Goal: Task Accomplishment & Management: Use online tool/utility

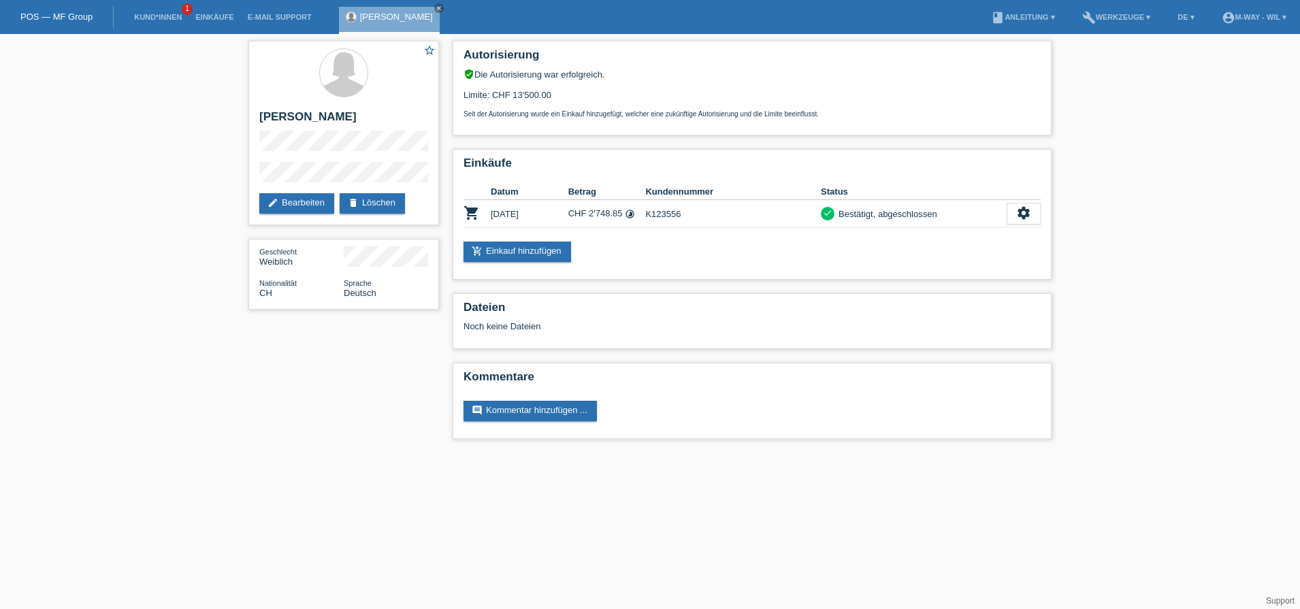
click at [46, 10] on div "POS — MF Group" at bounding box center [57, 16] width 114 height 22
click at [56, 14] on link "POS — MF Group" at bounding box center [56, 17] width 72 height 10
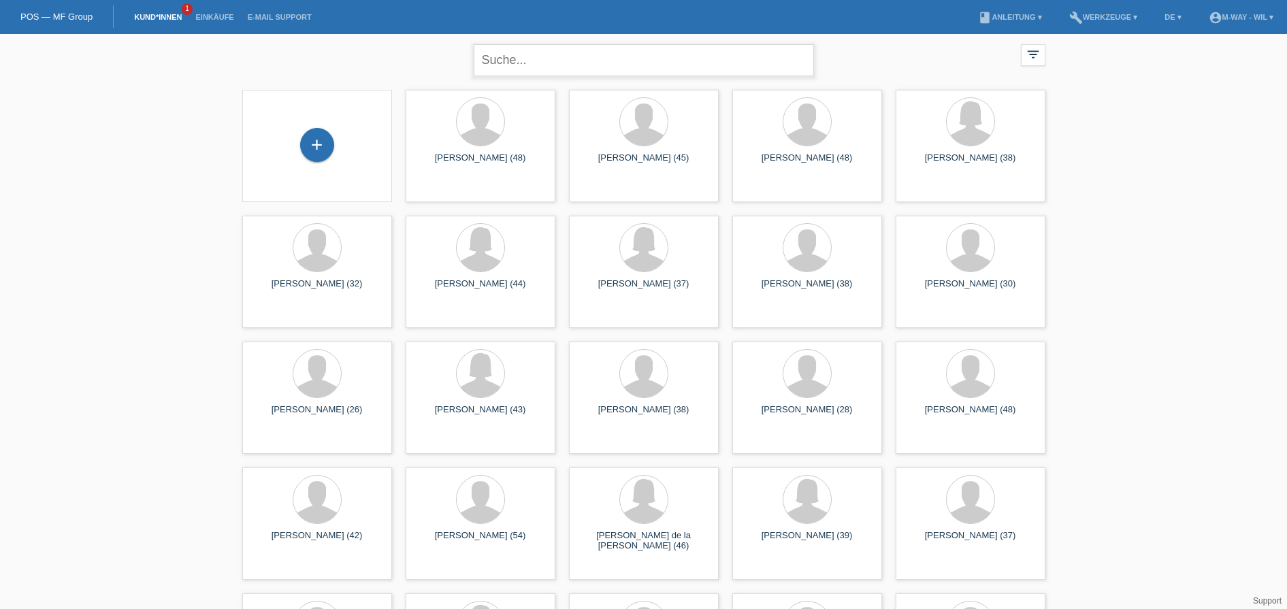
click at [508, 65] on input "text" at bounding box center [644, 60] width 340 height 32
type input "schweizer"
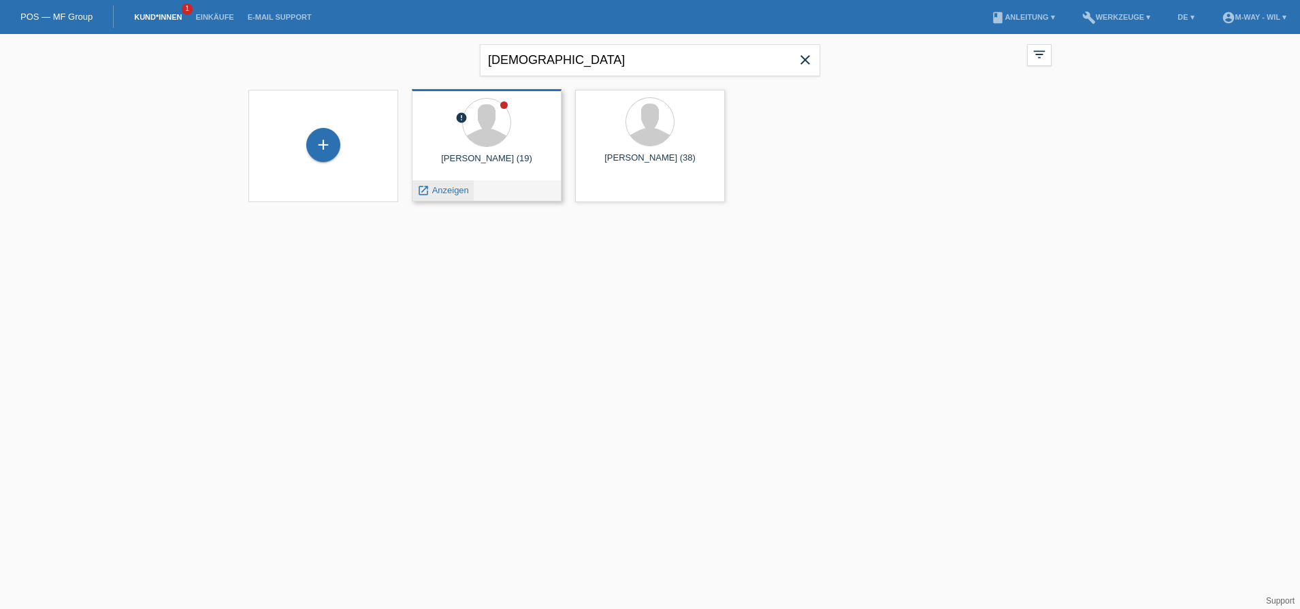
click at [444, 186] on span "Anzeigen" at bounding box center [450, 190] width 37 height 10
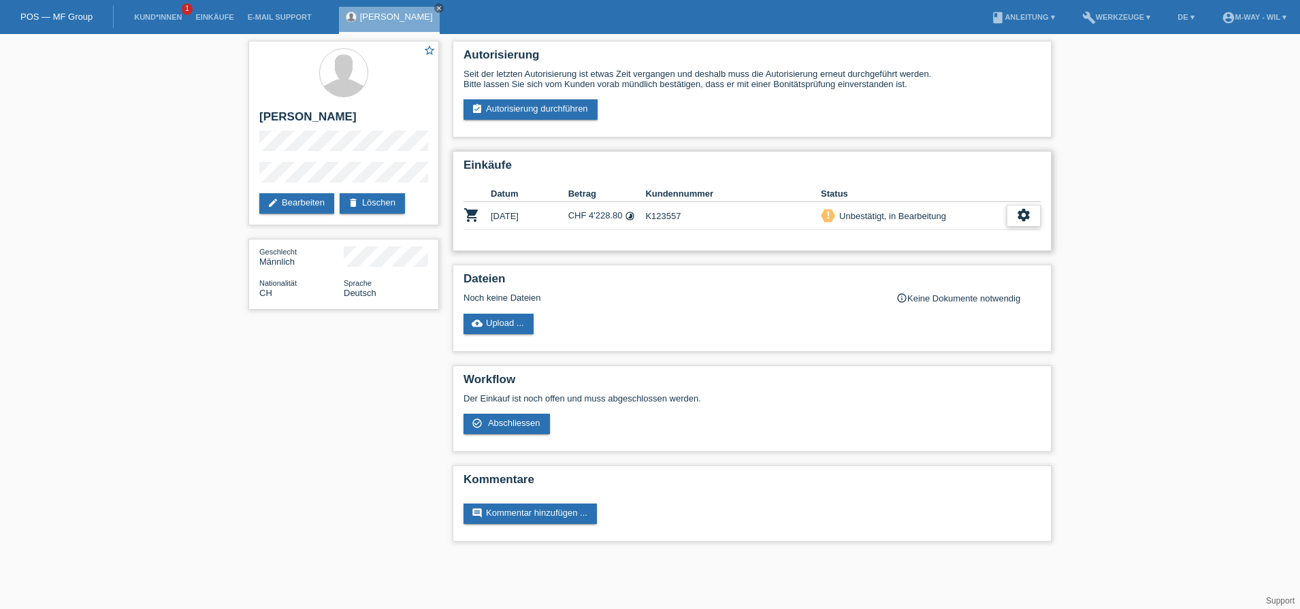
click at [1024, 215] on icon "settings" at bounding box center [1023, 215] width 15 height 15
click at [915, 274] on span "Abschliessen" at bounding box center [915, 277] width 56 height 16
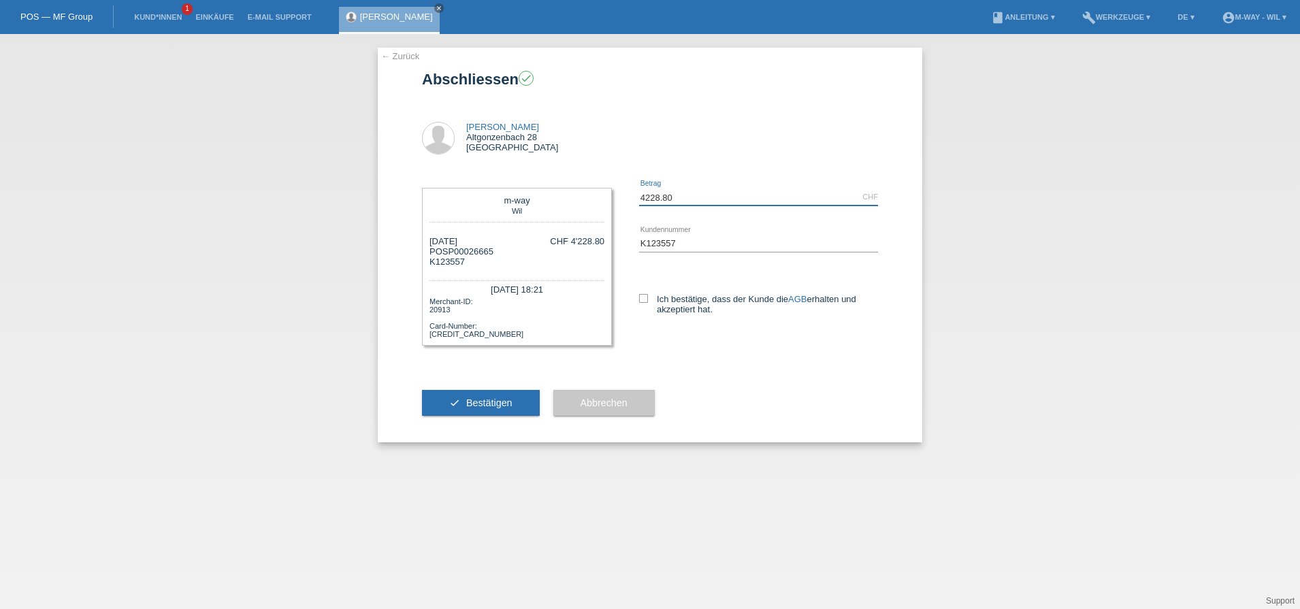
click at [681, 192] on input "4228.80" at bounding box center [758, 197] width 239 height 17
type input "4"
type input "0.00"
click at [640, 298] on icon at bounding box center [643, 298] width 9 height 9
click at [640, 298] on input "Ich bestätige, dass der Kunde die AGB erhalten und akzeptiert hat." at bounding box center [643, 298] width 9 height 9
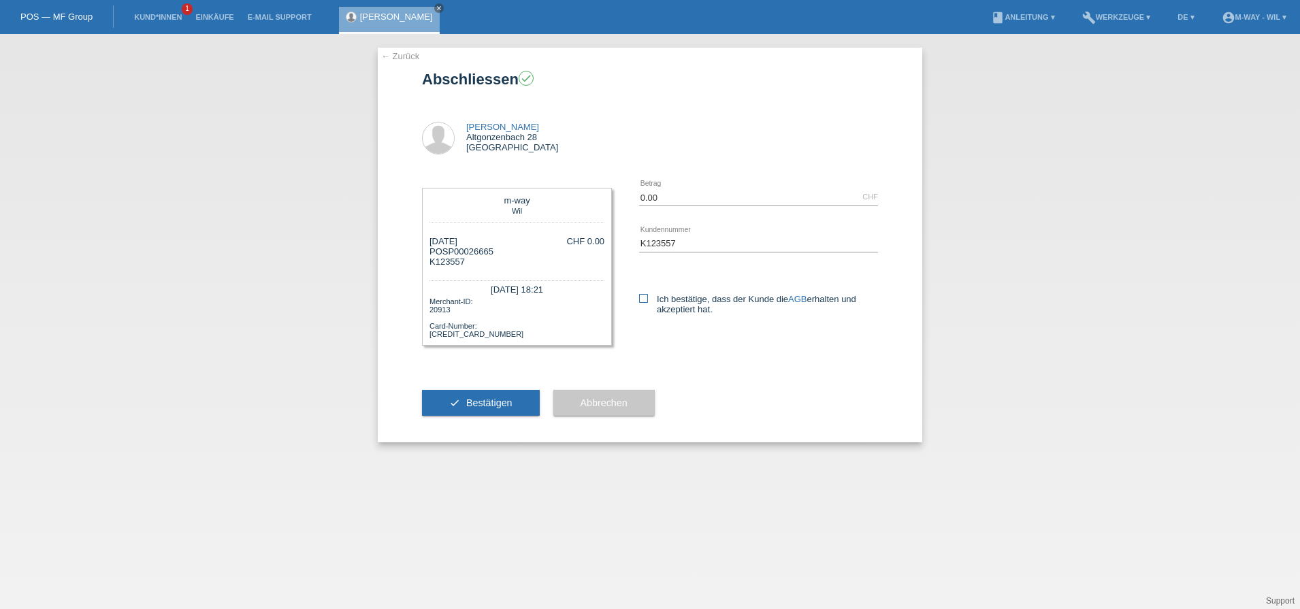
checkbox input "true"
click at [672, 198] on input "0.00" at bounding box center [758, 197] width 239 height 17
type input "0"
type input "3828.80"
click at [477, 397] on span "Bestätigen" at bounding box center [489, 402] width 46 height 11
